Goal: Task Accomplishment & Management: Manage account settings

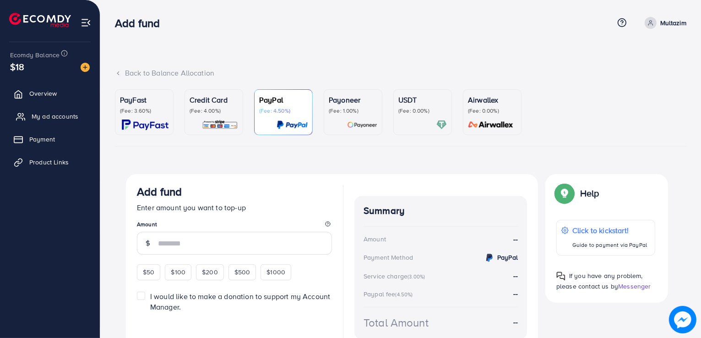
click at [71, 120] on span "My ad accounts" at bounding box center [55, 116] width 47 height 9
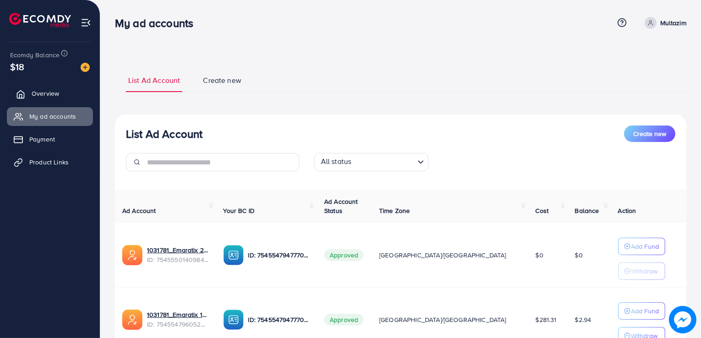
click at [37, 92] on span "Overview" at bounding box center [45, 93] width 27 height 9
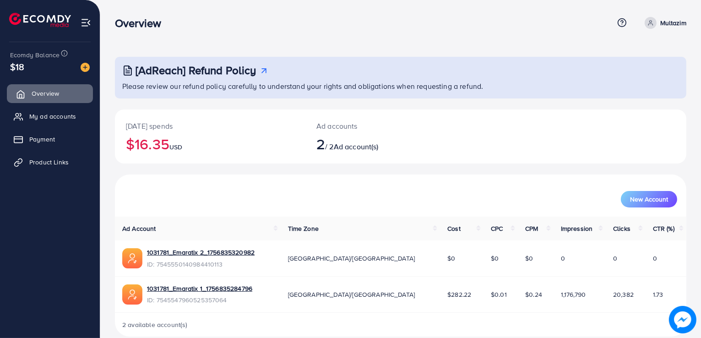
click at [37, 92] on span "Overview" at bounding box center [45, 93] width 27 height 9
click at [33, 122] on link "My ad accounts" at bounding box center [50, 116] width 86 height 18
